Goal: Information Seeking & Learning: Learn about a topic

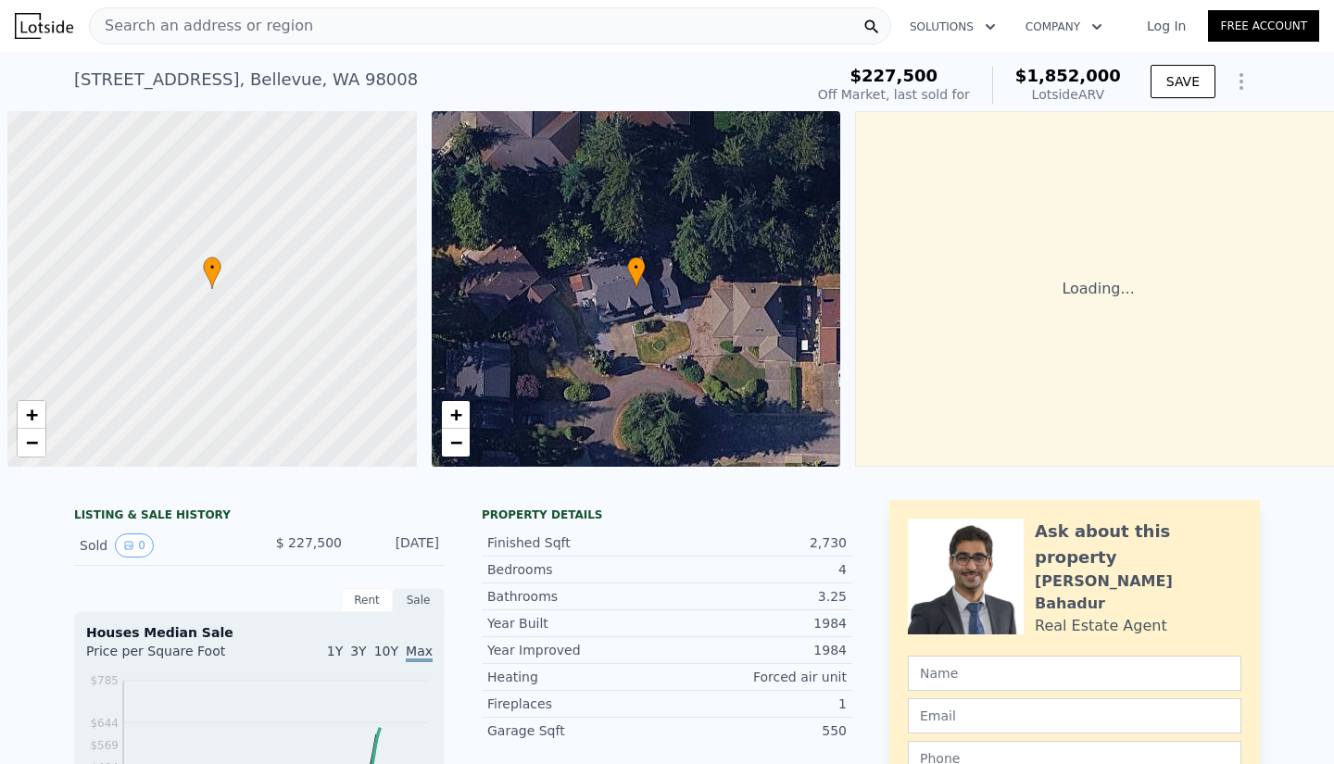
scroll to position [0, 7]
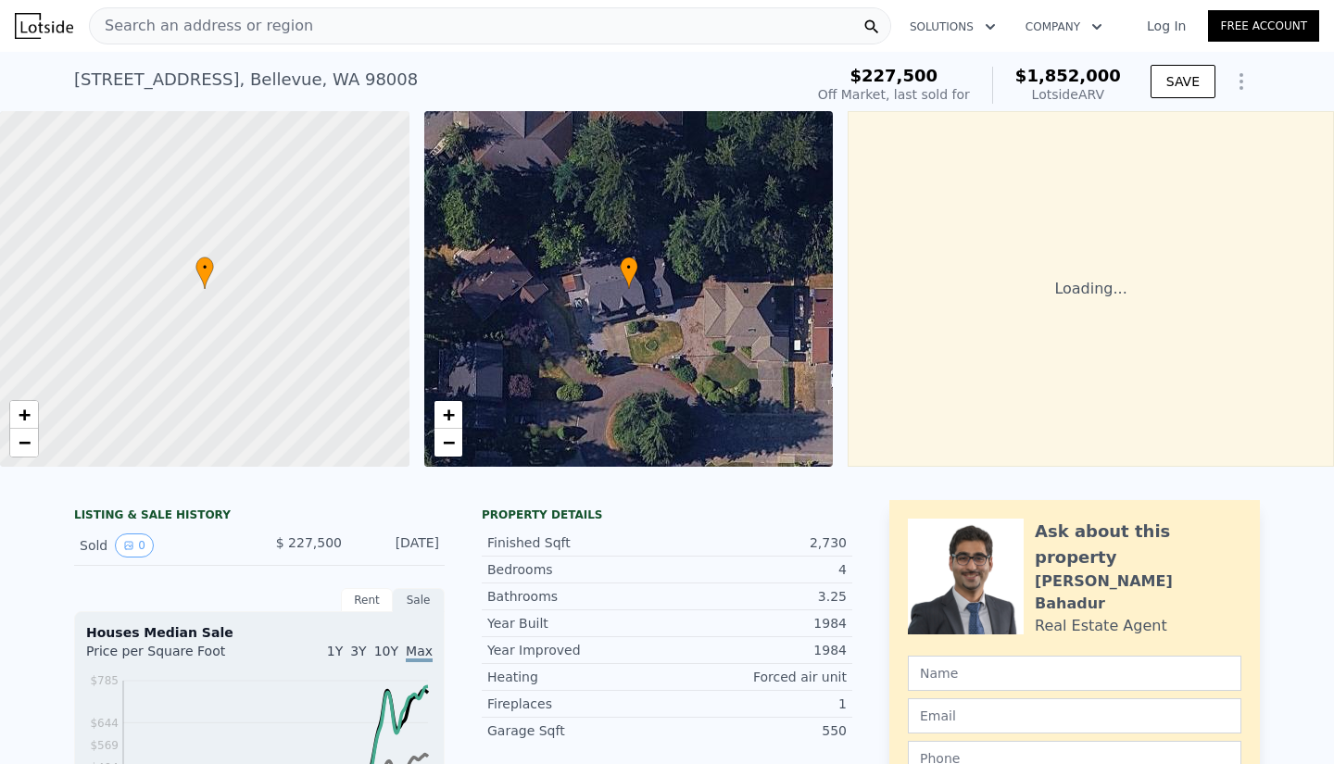
drag, startPoint x: 438, startPoint y: 562, endPoint x: 395, endPoint y: 549, distance: 45.4
click at [395, 549] on div "[DATE]" at bounding box center [398, 546] width 82 height 24
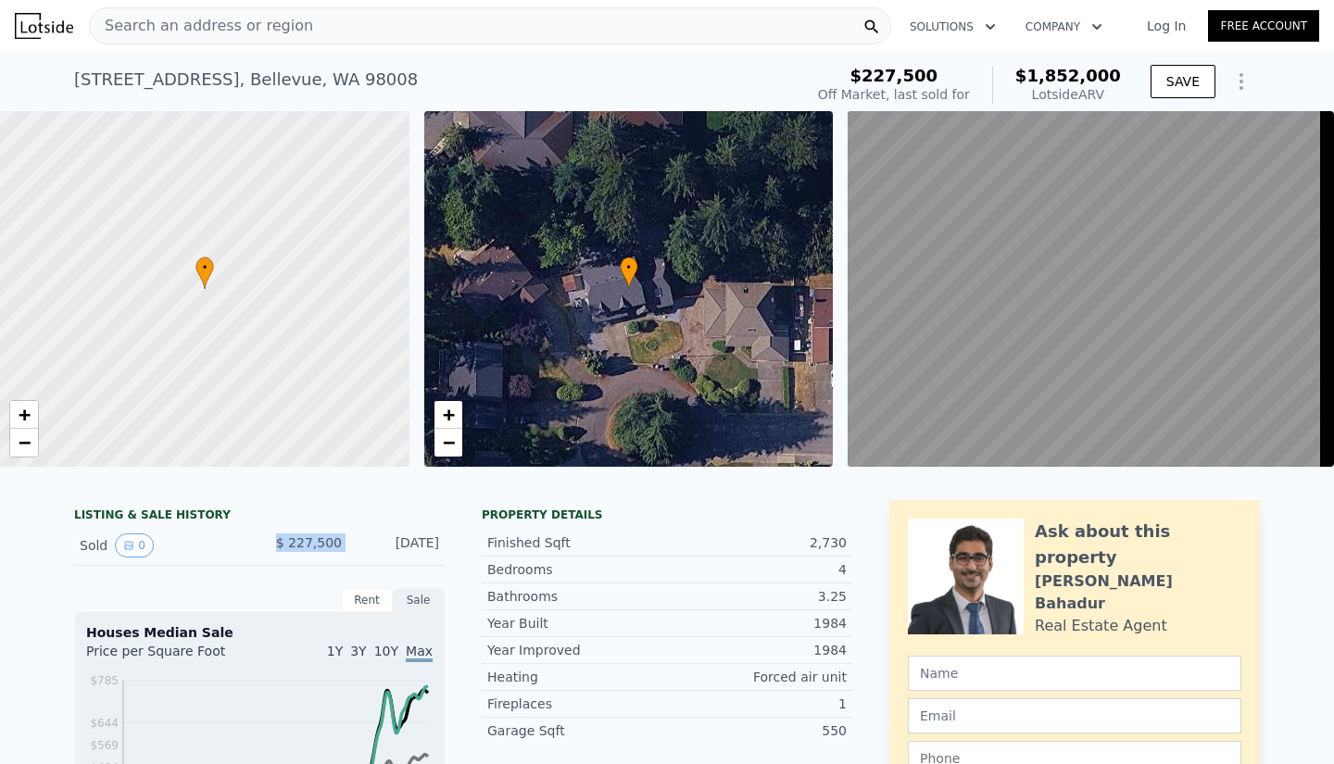
click at [342, 555] on div "Sold 0 $ 227,500 [DATE]" at bounding box center [259, 546] width 371 height 40
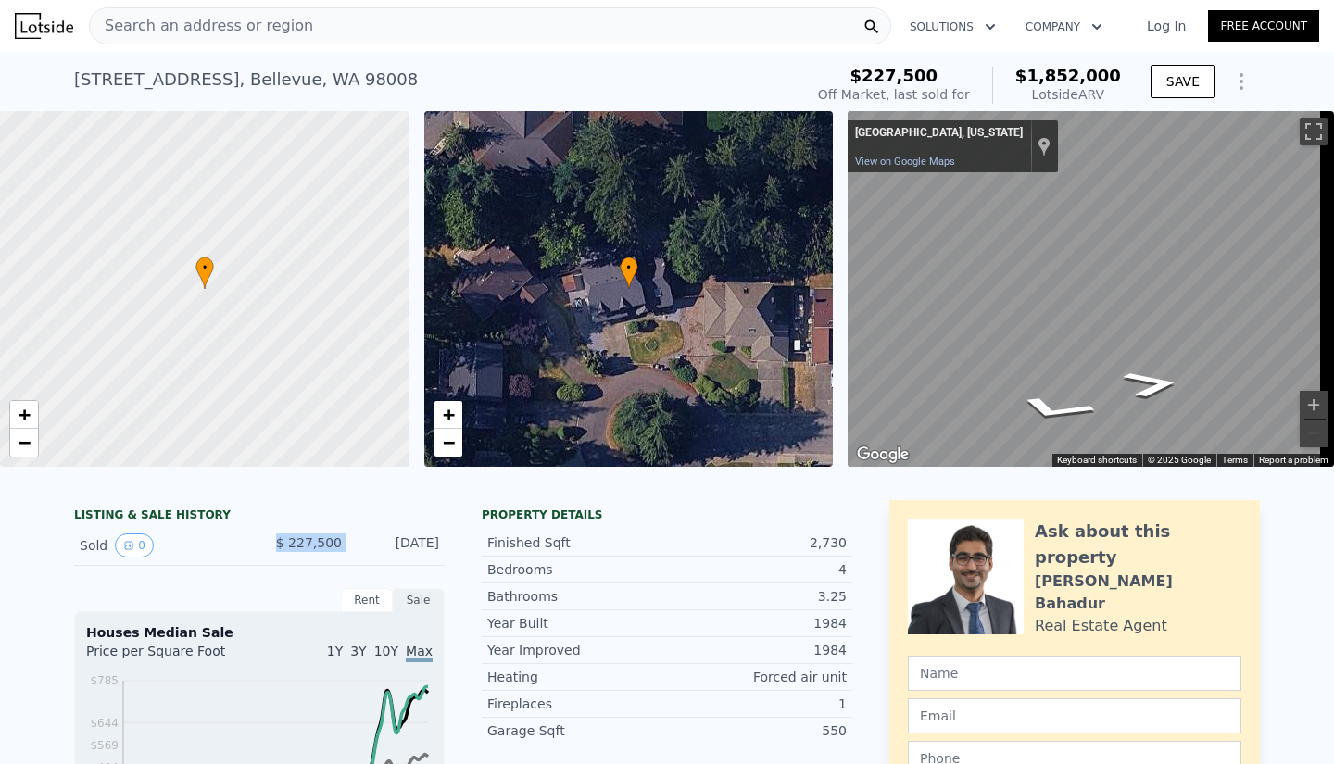
click at [342, 555] on div "Sold 0 $ 227,500 [DATE]" at bounding box center [259, 546] width 371 height 40
drag, startPoint x: 1034, startPoint y: 71, endPoint x: 1129, endPoint y: 74, distance: 94.6
click at [1129, 74] on div "$227,500 Off Market, last sold for $1,852,000 Lotside ARV SAVE" at bounding box center [1035, 85] width 449 height 52
click at [696, 606] on div "3.25" at bounding box center [757, 596] width 180 height 19
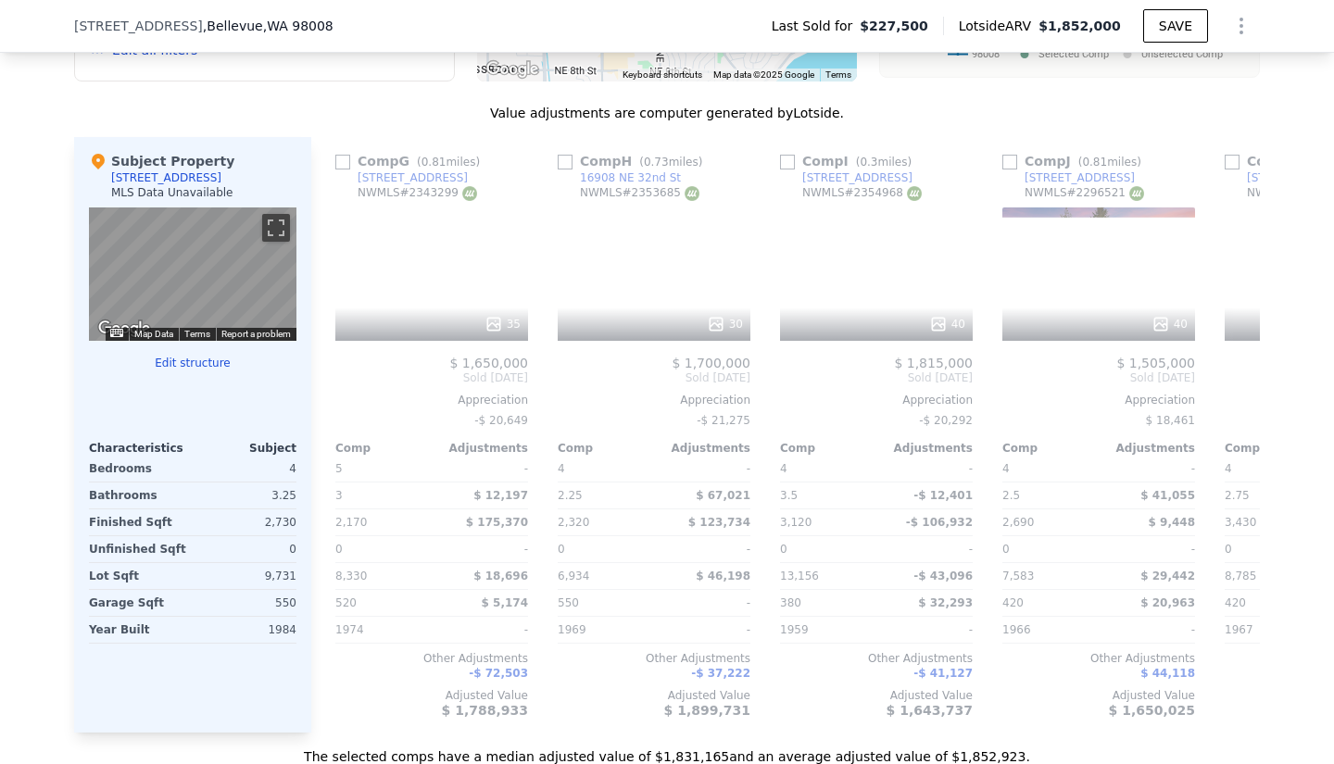
scroll to position [0, 1453]
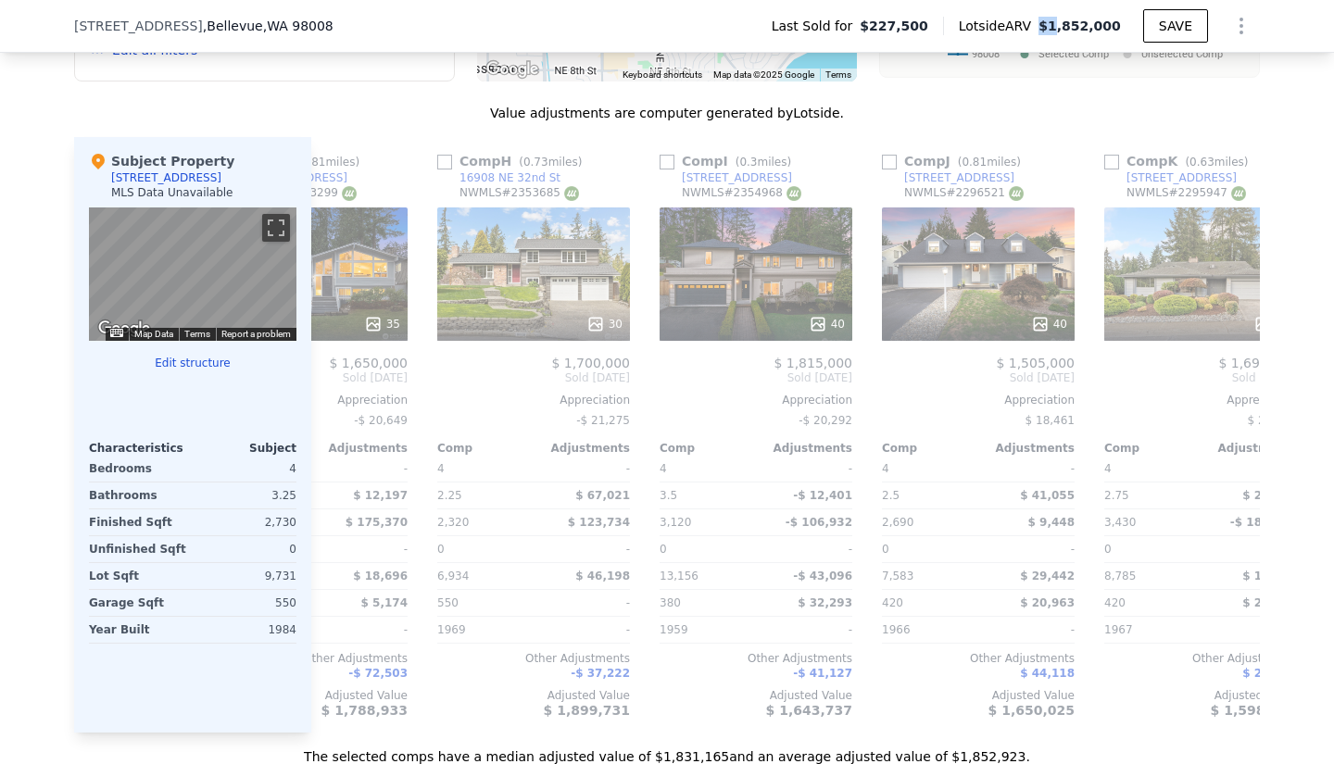
drag, startPoint x: 1067, startPoint y: 33, endPoint x: 1056, endPoint y: 31, distance: 11.5
click at [1056, 31] on span "$1,852,000" at bounding box center [1080, 26] width 82 height 15
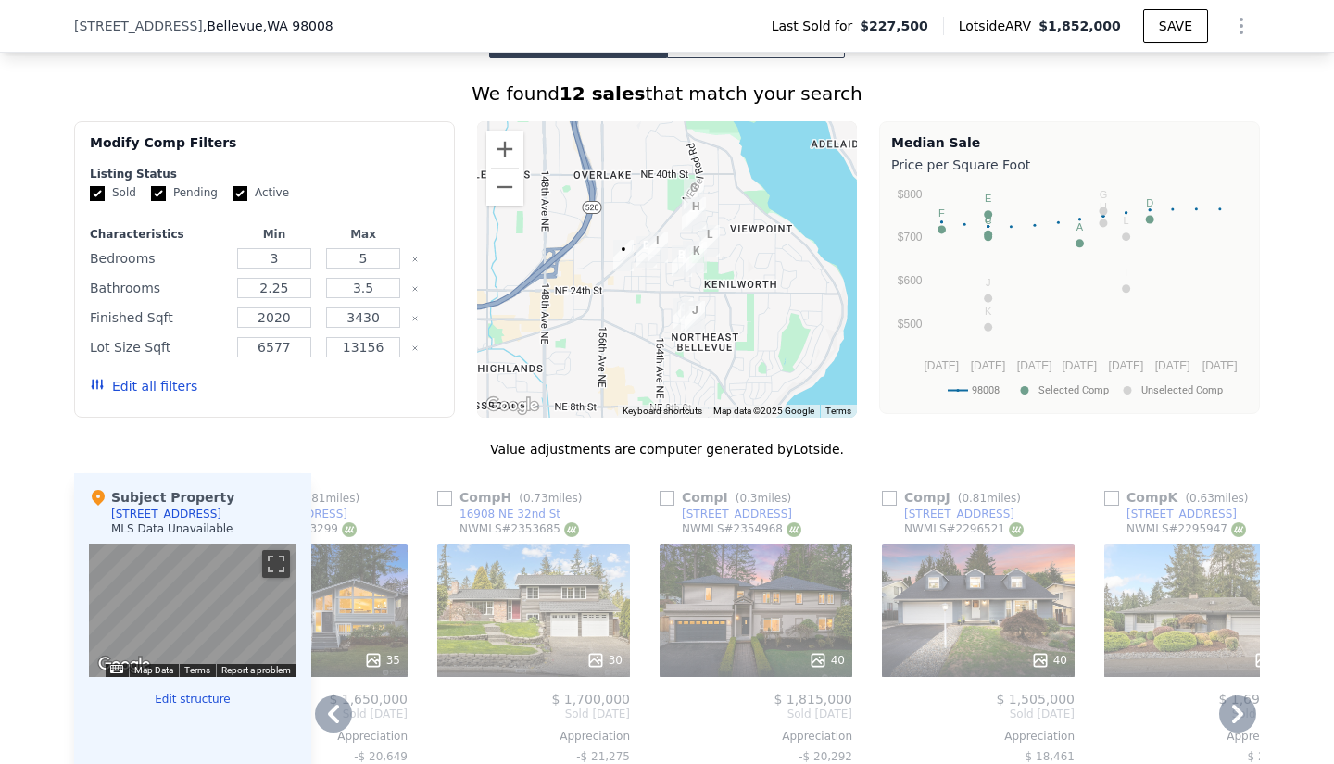
scroll to position [1383, 0]
click at [507, 413] on img "Open this area in Google Maps (opens a new window)" at bounding box center [512, 407] width 61 height 24
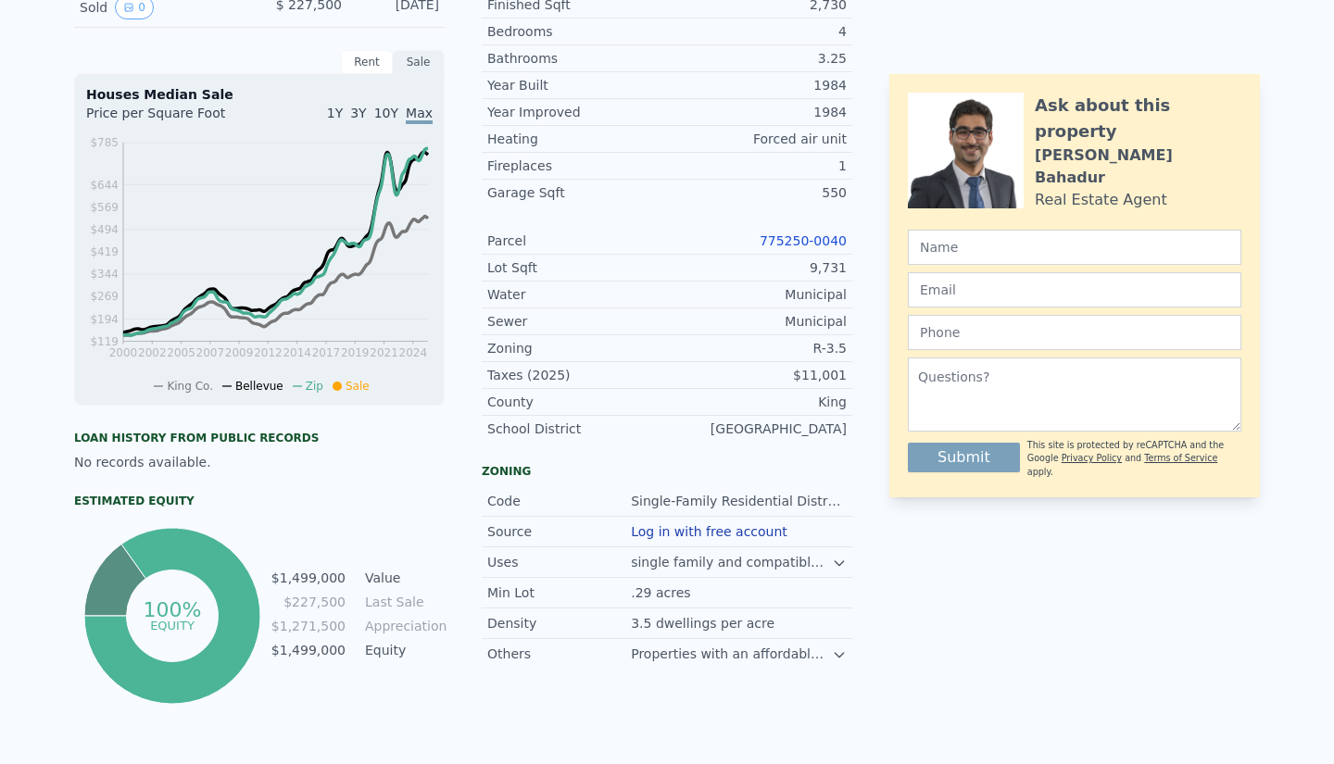
scroll to position [0, 0]
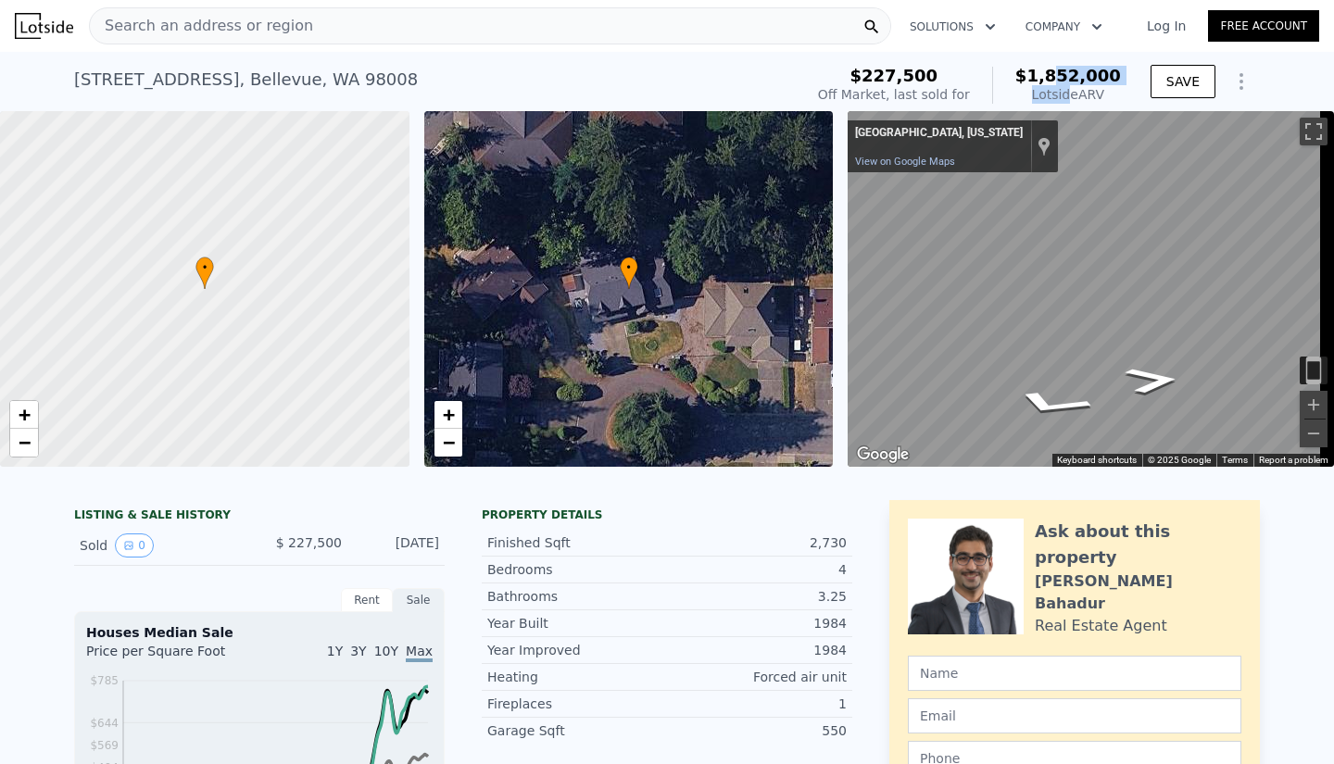
click at [1052, 75] on div "$1,852,000 Lotside ARV" at bounding box center [1056, 85] width 129 height 37
click at [1052, 75] on span "$1,852,000" at bounding box center [1069, 75] width 106 height 19
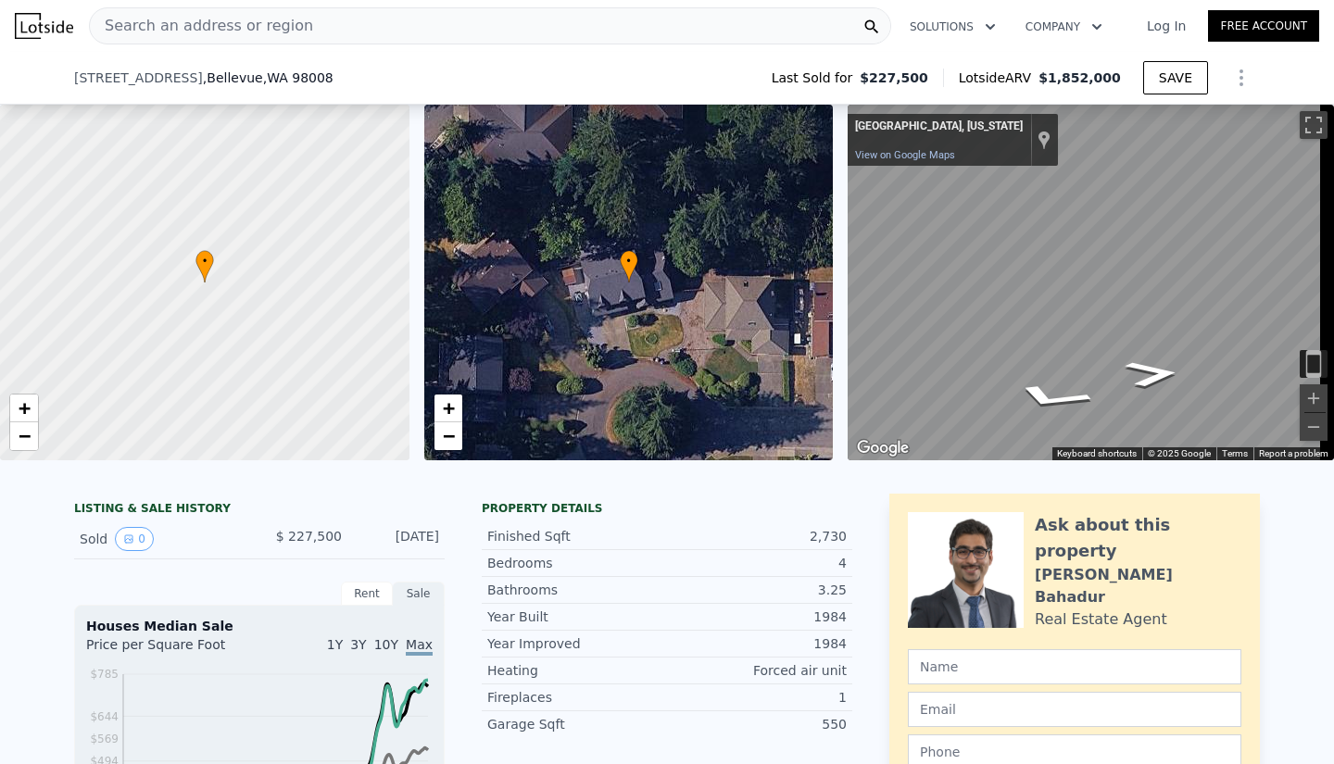
drag, startPoint x: 249, startPoint y: 435, endPoint x: 343, endPoint y: 425, distance: 94.0
click at [343, 520] on div "Sold 0 $ 227,500 [DATE]" at bounding box center [259, 540] width 371 height 40
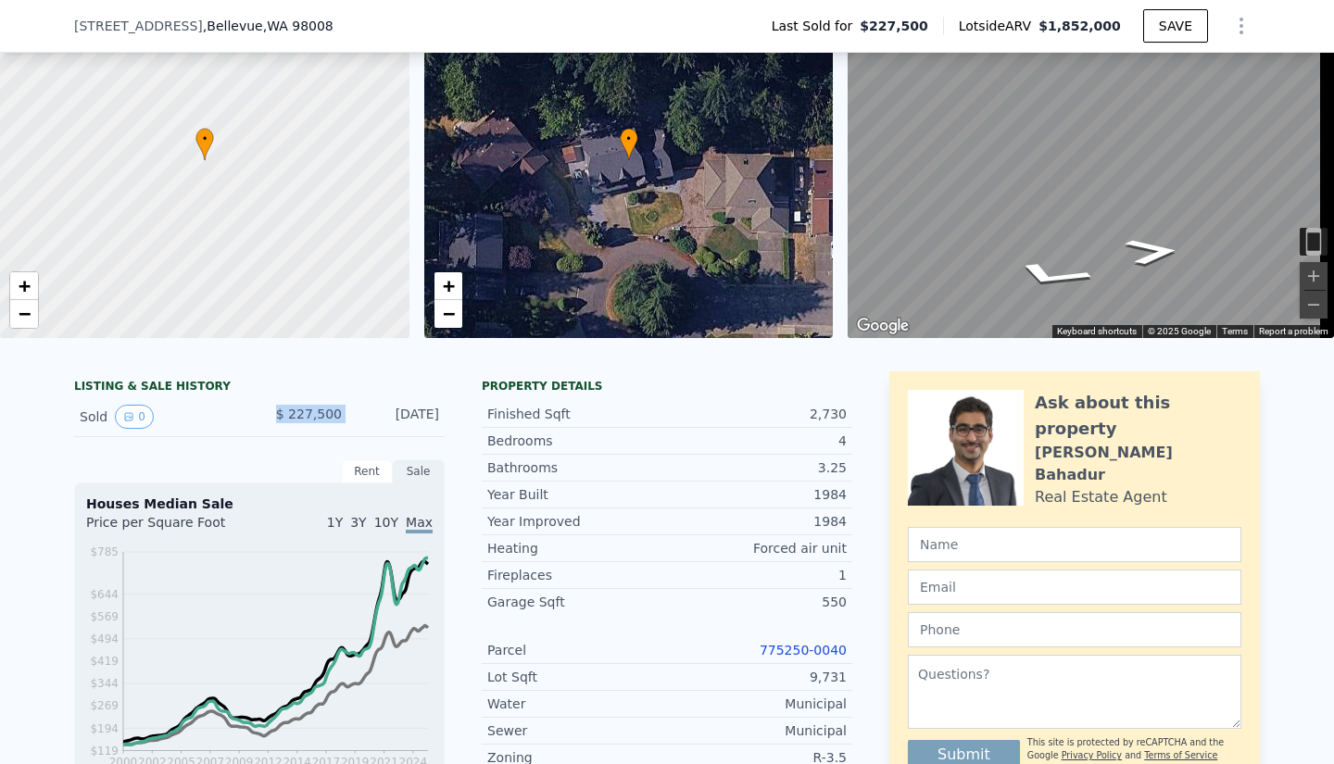
click at [343, 425] on div "Sold 0 $ 227,500 [DATE]" at bounding box center [259, 417] width 371 height 40
drag, startPoint x: 433, startPoint y: 429, endPoint x: 346, endPoint y: 429, distance: 87.1
click at [346, 429] on div "Sold 0 $ 227,500 [DATE]" at bounding box center [259, 417] width 371 height 40
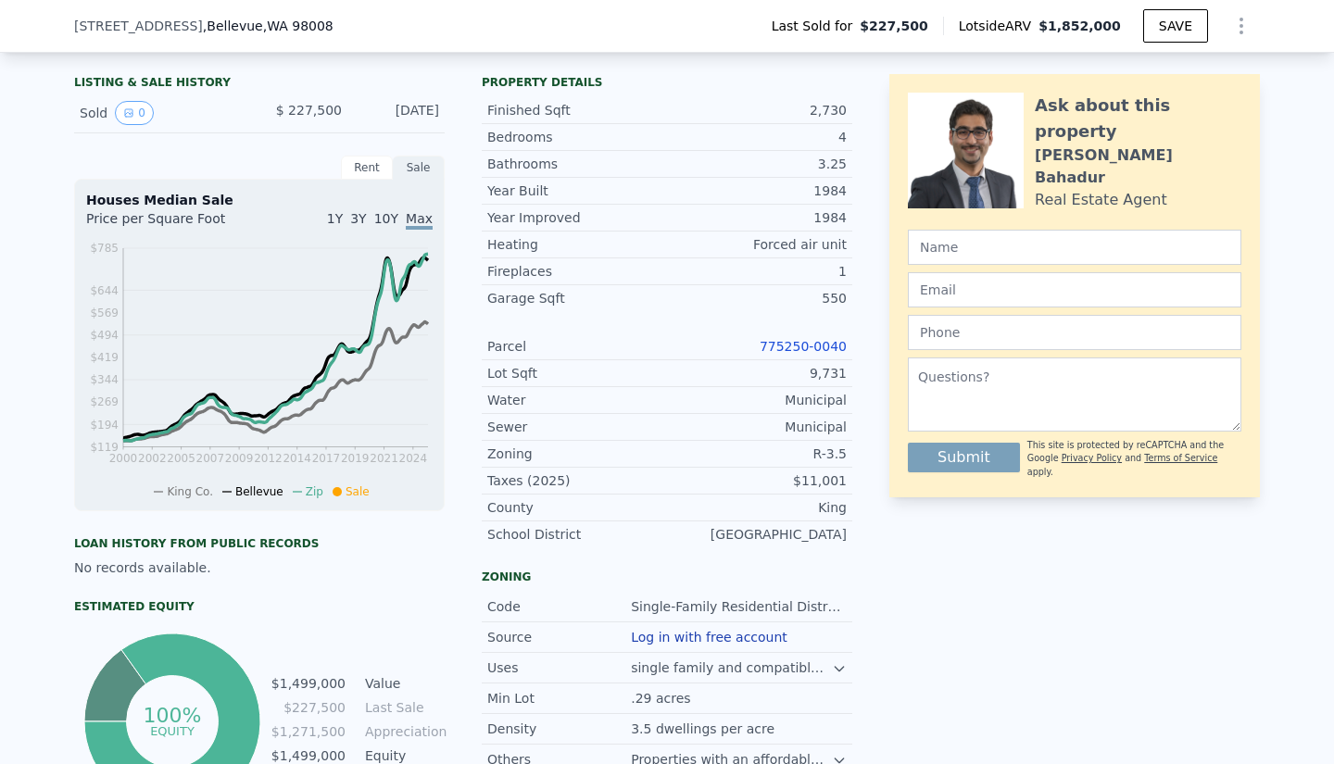
scroll to position [429, 0]
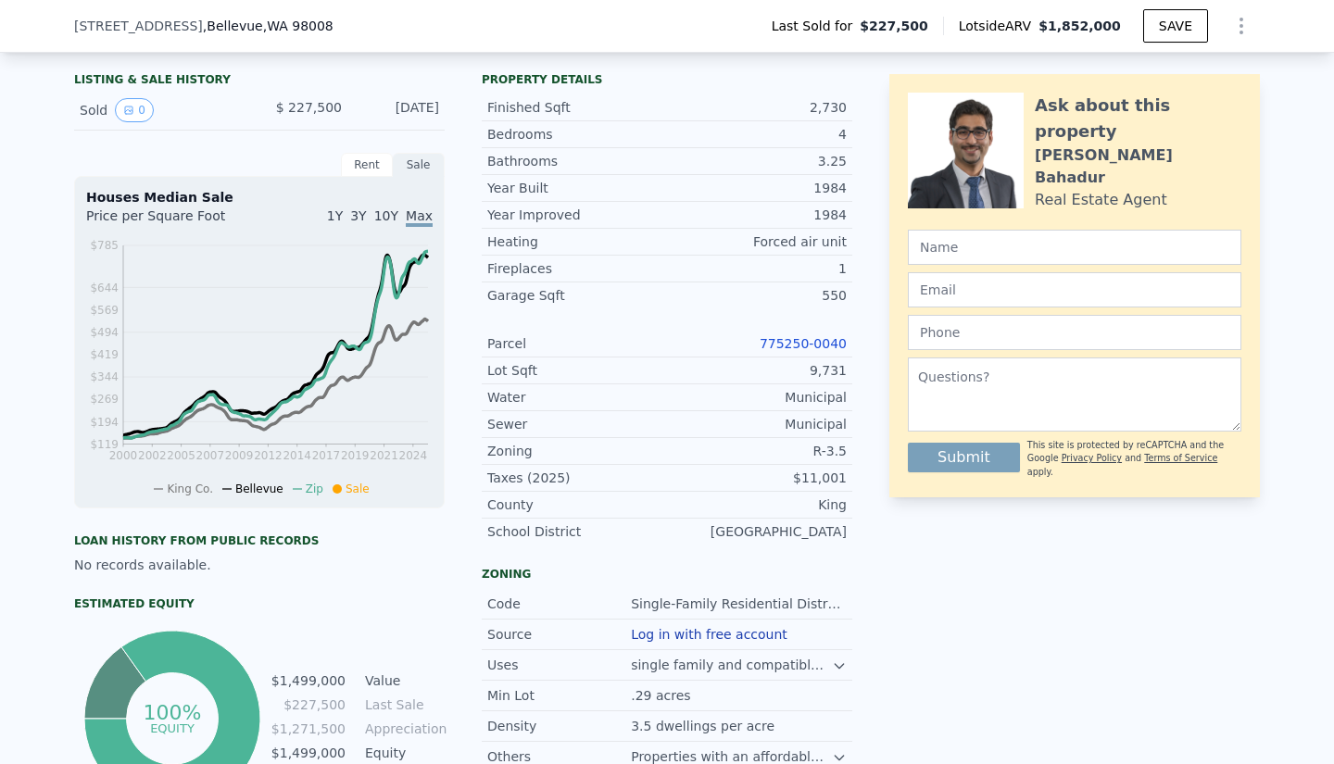
click at [813, 351] on link "775250-0040" at bounding box center [803, 343] width 87 height 15
